Goal: Find specific page/section: Find specific page/section

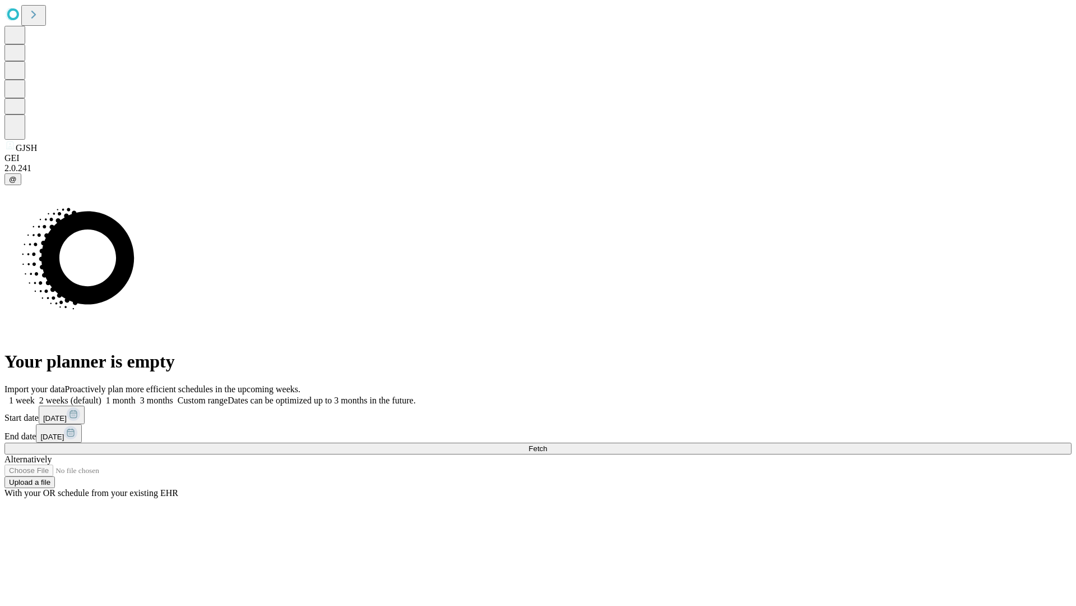
click at [547, 444] on span "Fetch" at bounding box center [538, 448] width 19 height 8
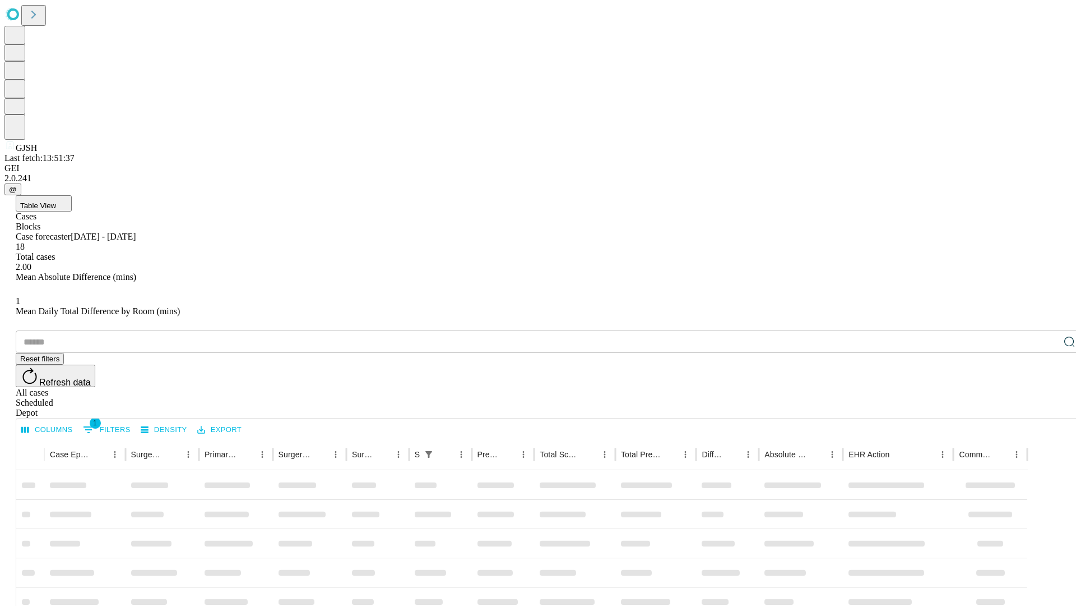
click at [1047, 408] on div "Depot" at bounding box center [550, 413] width 1068 height 10
